Goal: Book appointment/travel/reservation

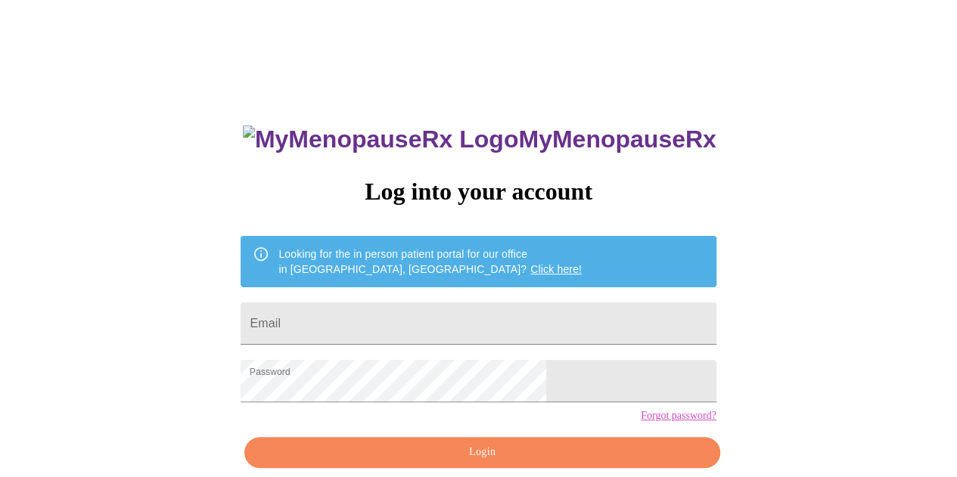
scroll to position [67, 0]
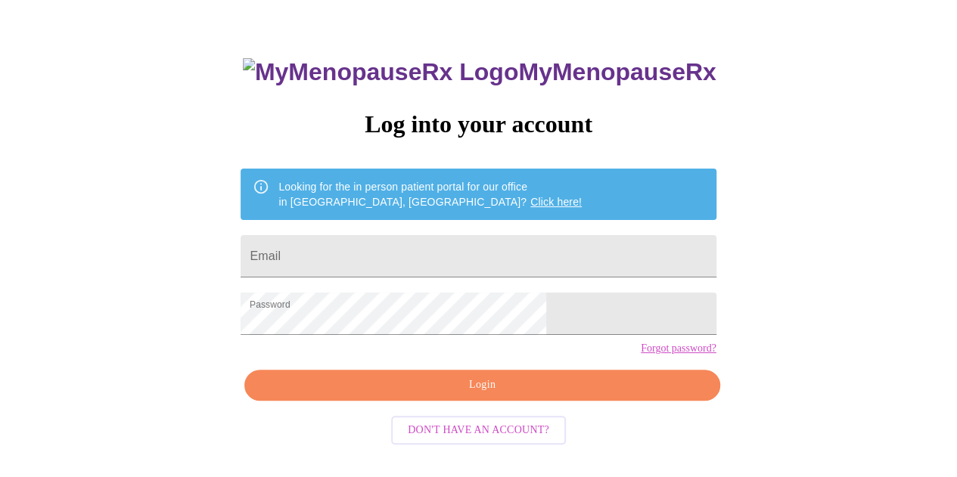
click at [511, 395] on span "Login" at bounding box center [482, 385] width 440 height 19
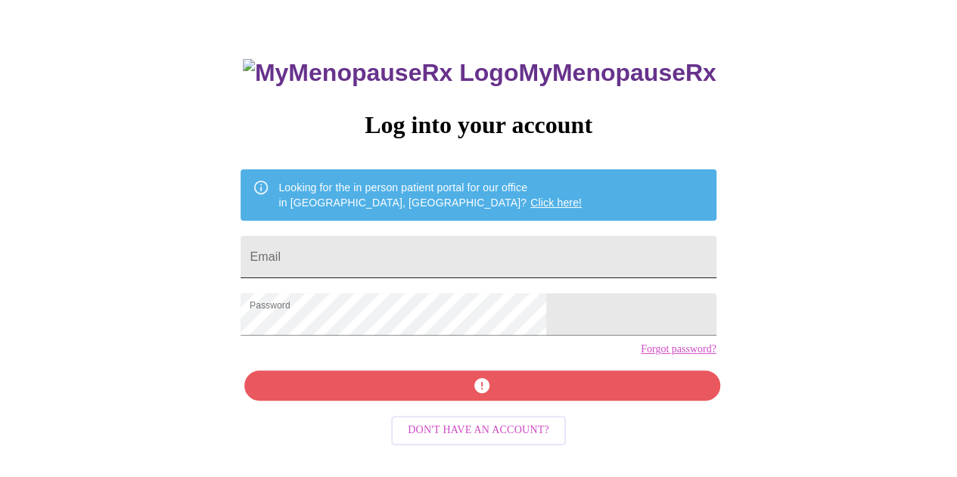
click at [421, 255] on input "Email" at bounding box center [478, 257] width 475 height 42
type input "[EMAIL_ADDRESS][DOMAIN_NAME]"
click at [508, 411] on div "MyMenopauseRx Log into your account Looking for the in person patient portal fo…" at bounding box center [477, 273] width 505 height 477
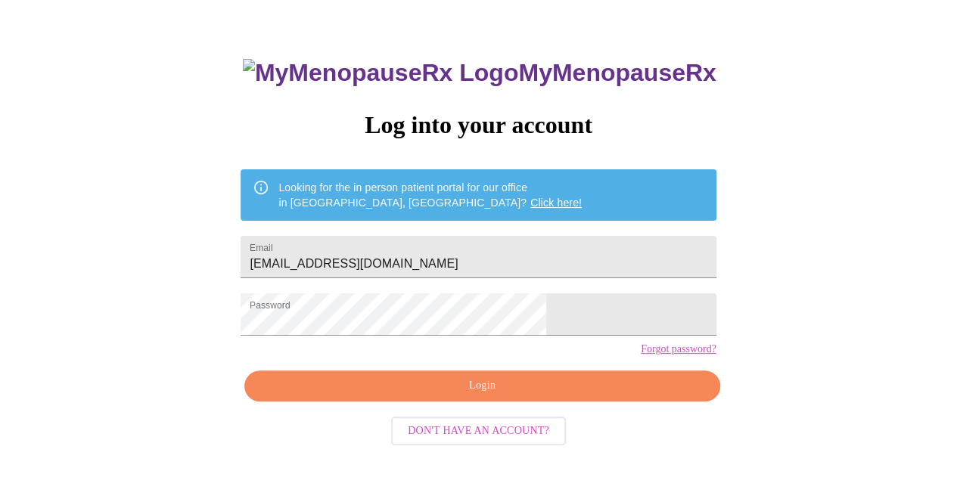
click at [527, 396] on span "Login" at bounding box center [482, 386] width 440 height 19
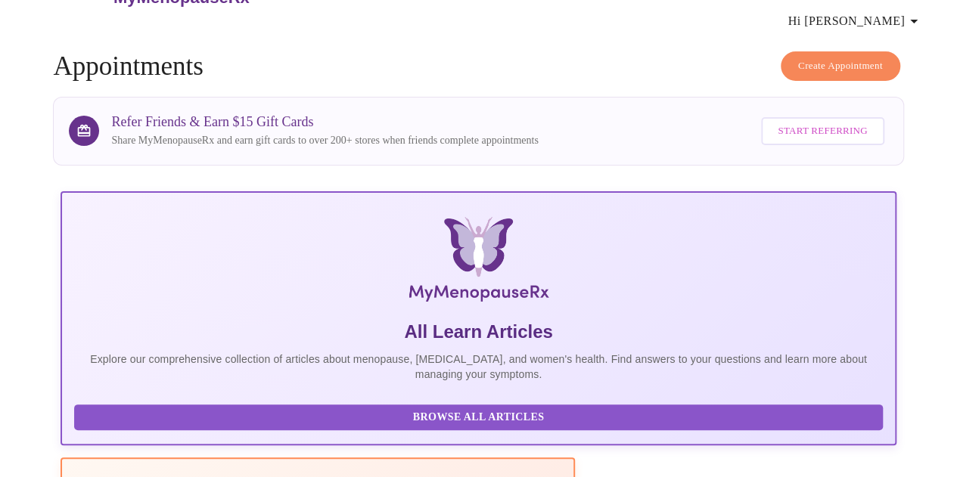
scroll to position [67, 0]
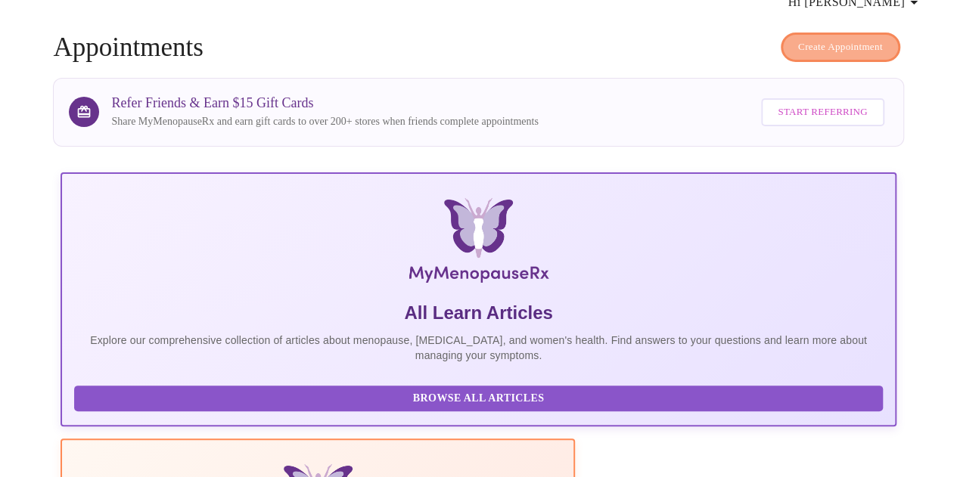
click at [806, 39] on span "Create Appointment" at bounding box center [840, 47] width 85 height 17
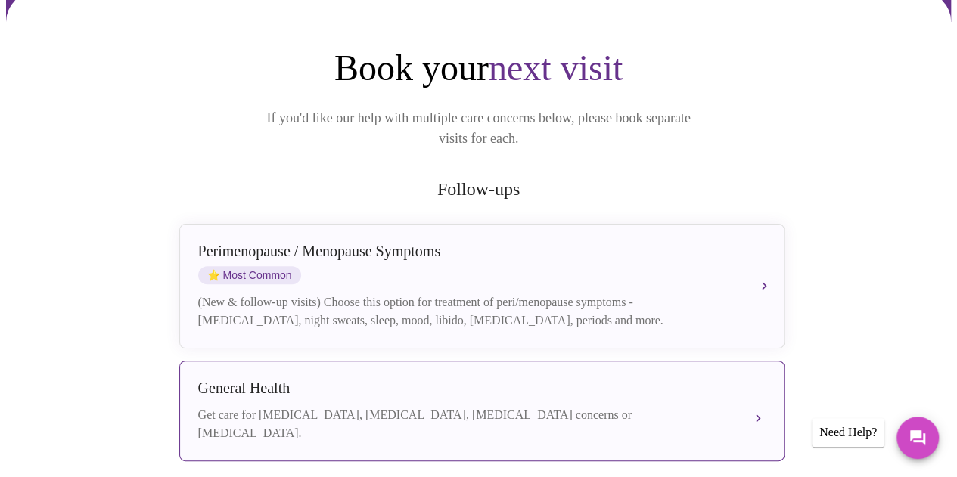
scroll to position [151, 0]
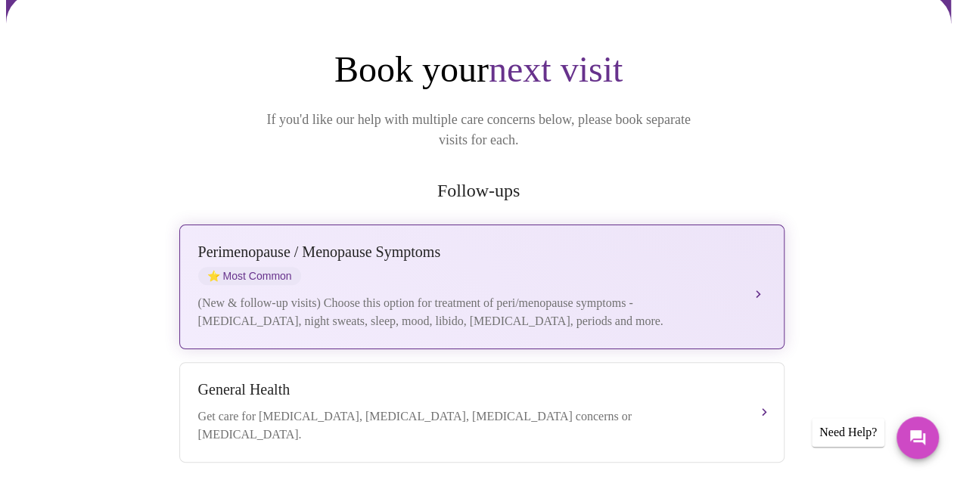
click at [464, 244] on div "[MEDICAL_DATA] / Menopause Symptoms ⭐ Most Common" at bounding box center [466, 265] width 537 height 42
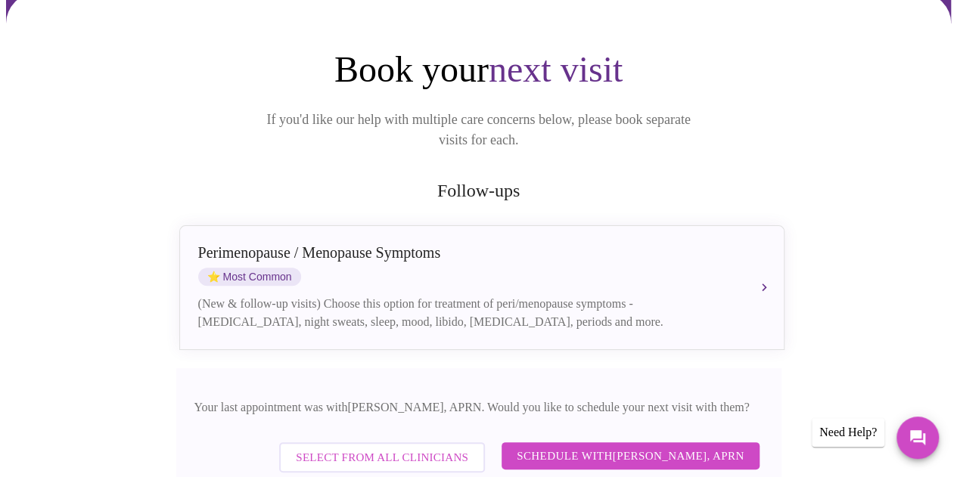
click at [632, 446] on span "Schedule with [PERSON_NAME], APRN" at bounding box center [631, 456] width 228 height 20
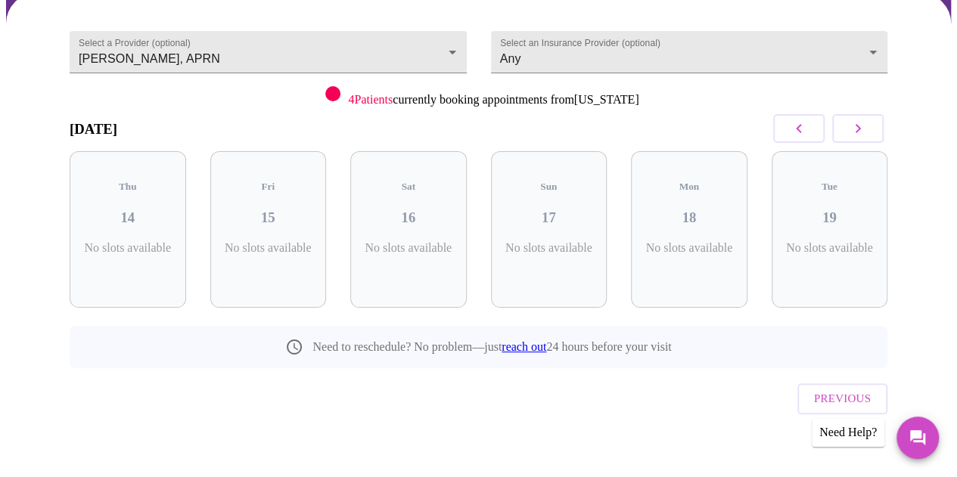
scroll to position [116, 0]
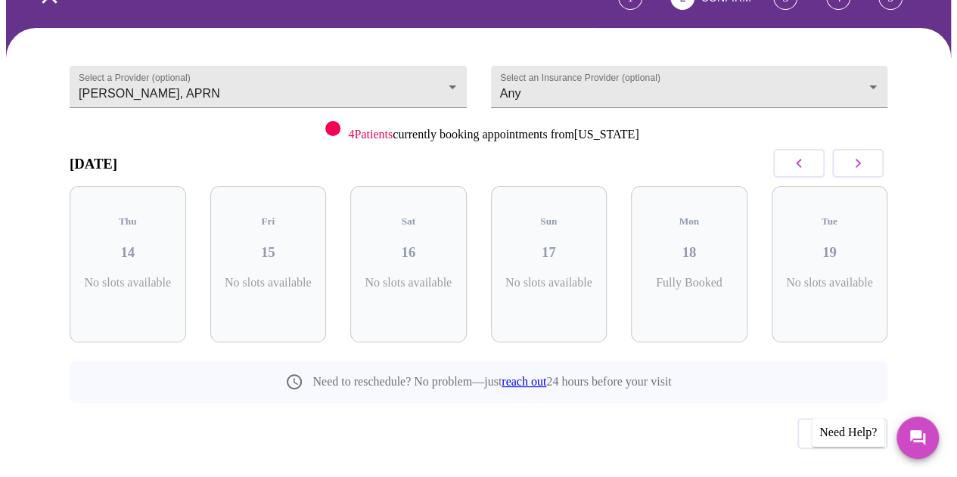
click at [861, 159] on icon "button" at bounding box center [857, 163] width 5 height 9
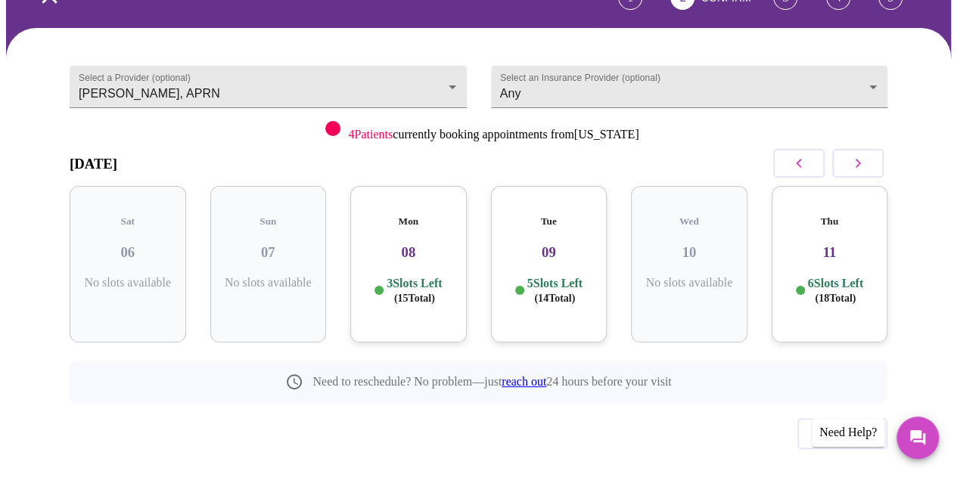
click at [861, 159] on icon "button" at bounding box center [857, 163] width 5 height 9
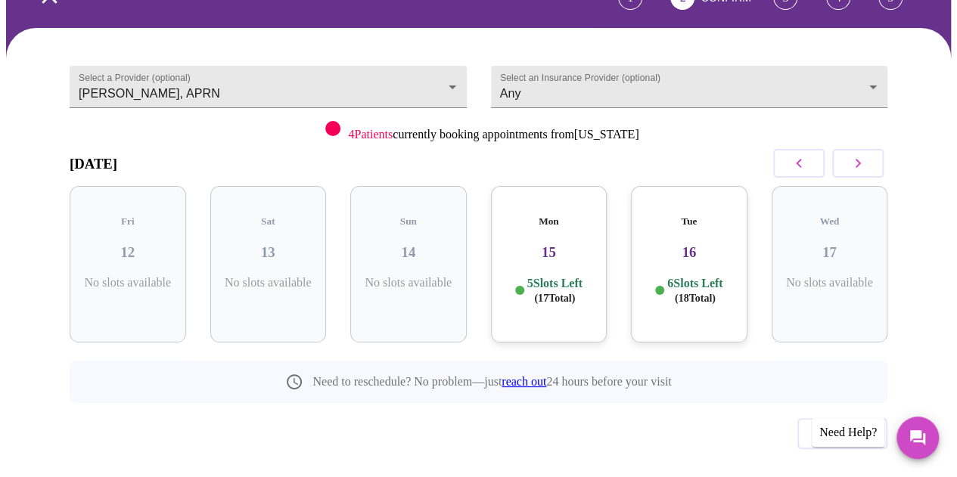
click at [855, 154] on icon "button" at bounding box center [858, 163] width 18 height 18
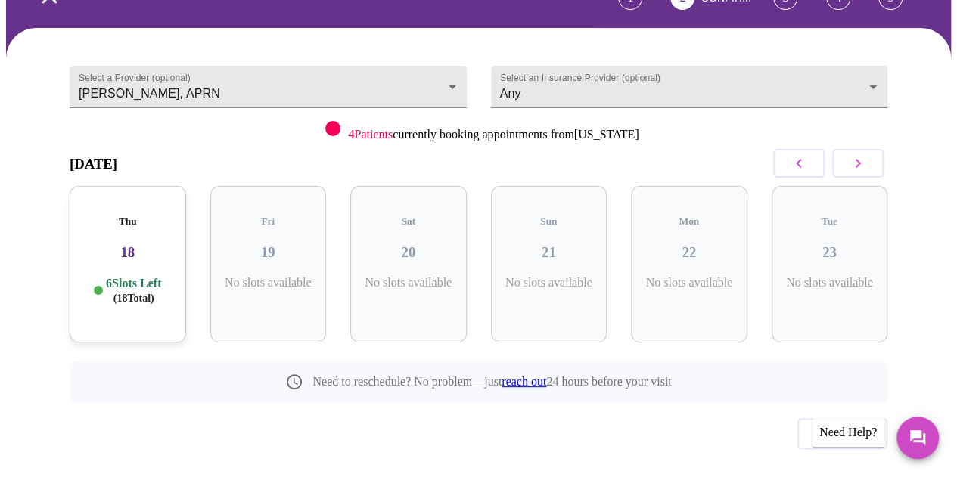
click at [852, 149] on button "button" at bounding box center [857, 163] width 51 height 29
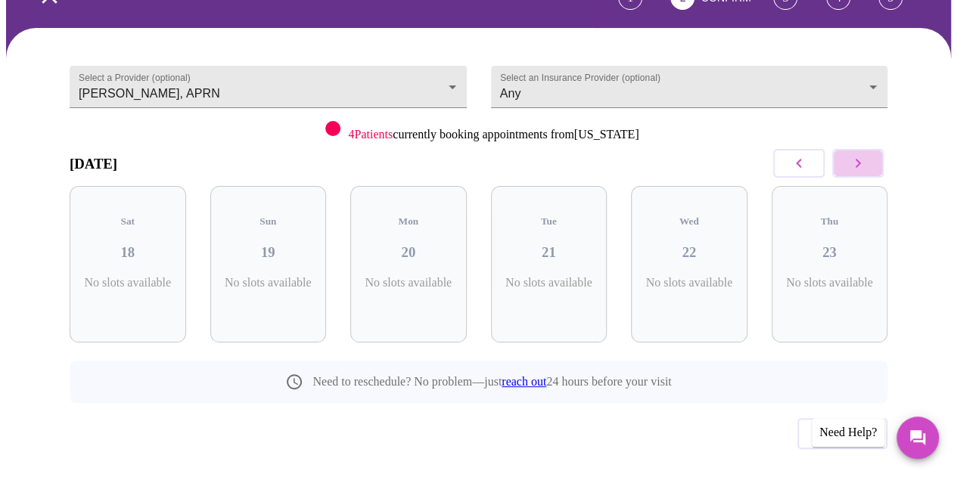
click at [852, 149] on button "button" at bounding box center [857, 163] width 51 height 29
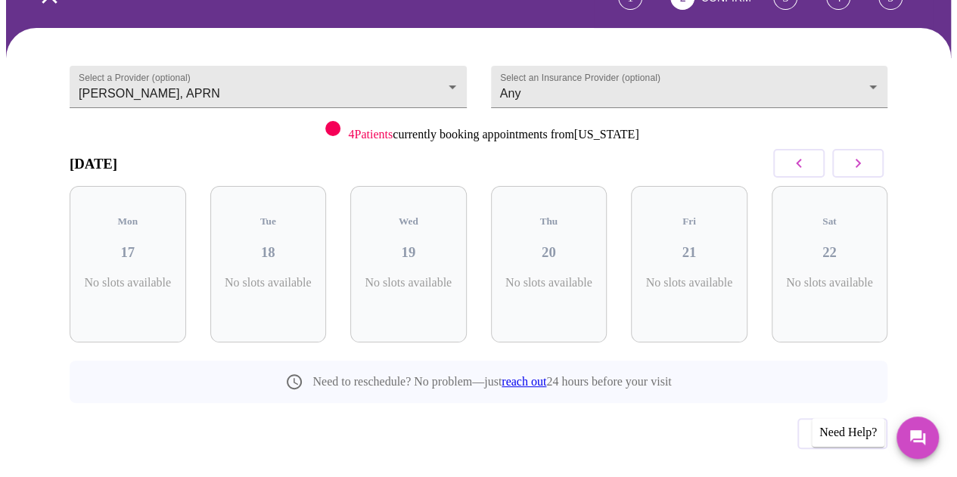
click at [852, 149] on button "button" at bounding box center [857, 163] width 51 height 29
click at [851, 149] on button "button" at bounding box center [857, 163] width 51 height 29
click at [850, 149] on button "button" at bounding box center [857, 163] width 51 height 29
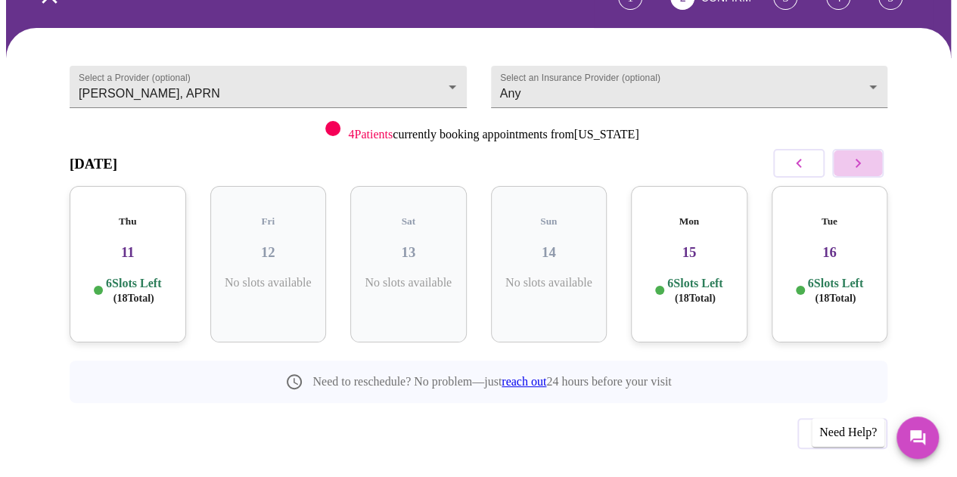
click at [850, 149] on button "button" at bounding box center [857, 163] width 51 height 29
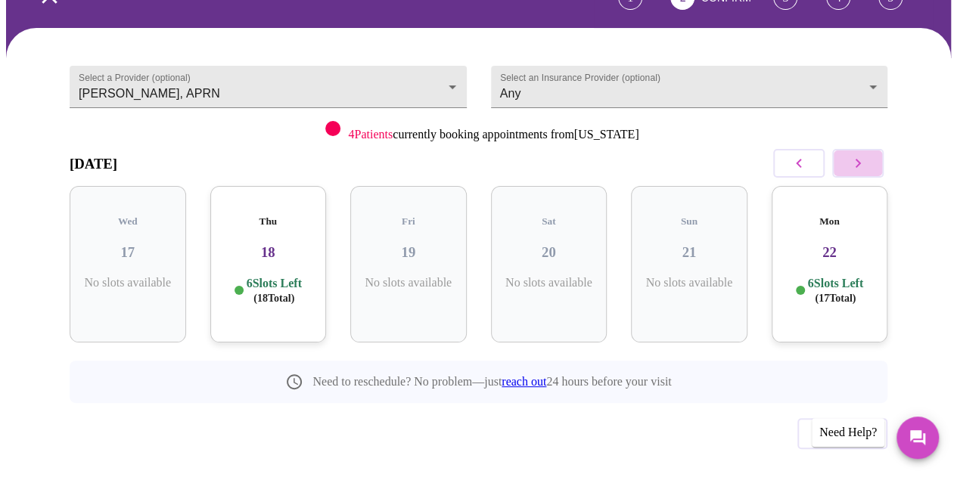
click at [850, 149] on button "button" at bounding box center [857, 163] width 51 height 29
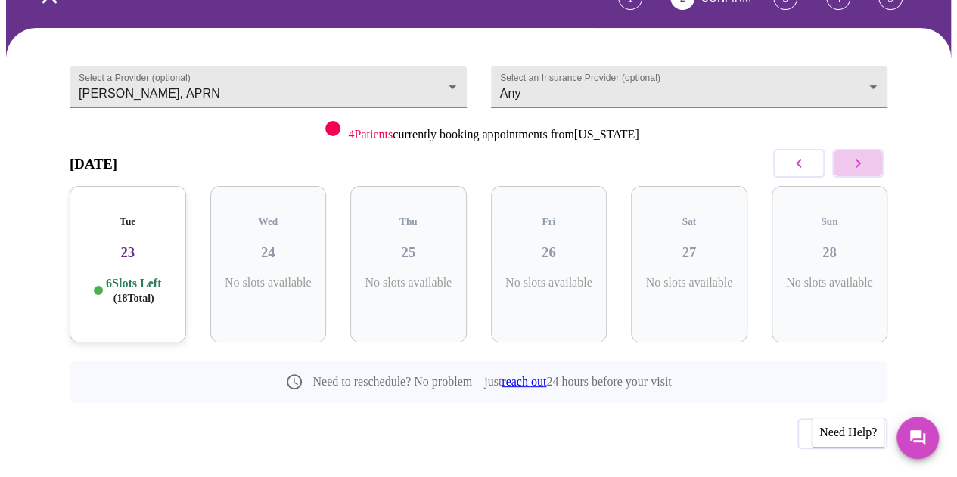
click at [850, 149] on button "button" at bounding box center [857, 163] width 51 height 29
click at [847, 149] on button "button" at bounding box center [857, 163] width 51 height 29
click at [846, 149] on button "button" at bounding box center [857, 163] width 51 height 29
click at [814, 149] on button "button" at bounding box center [798, 163] width 51 height 29
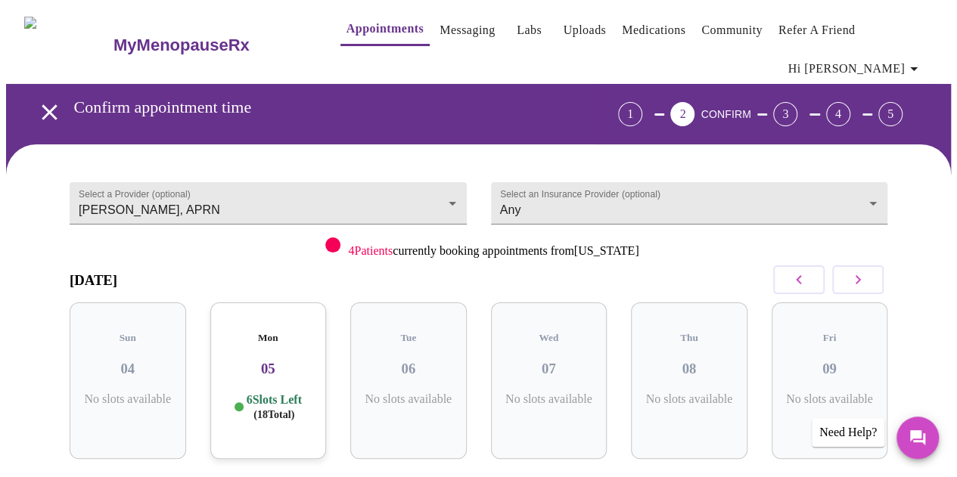
click at [135, 36] on h3 "MyMenopauseRx" at bounding box center [181, 46] width 136 height 20
